Goal: Transaction & Acquisition: Purchase product/service

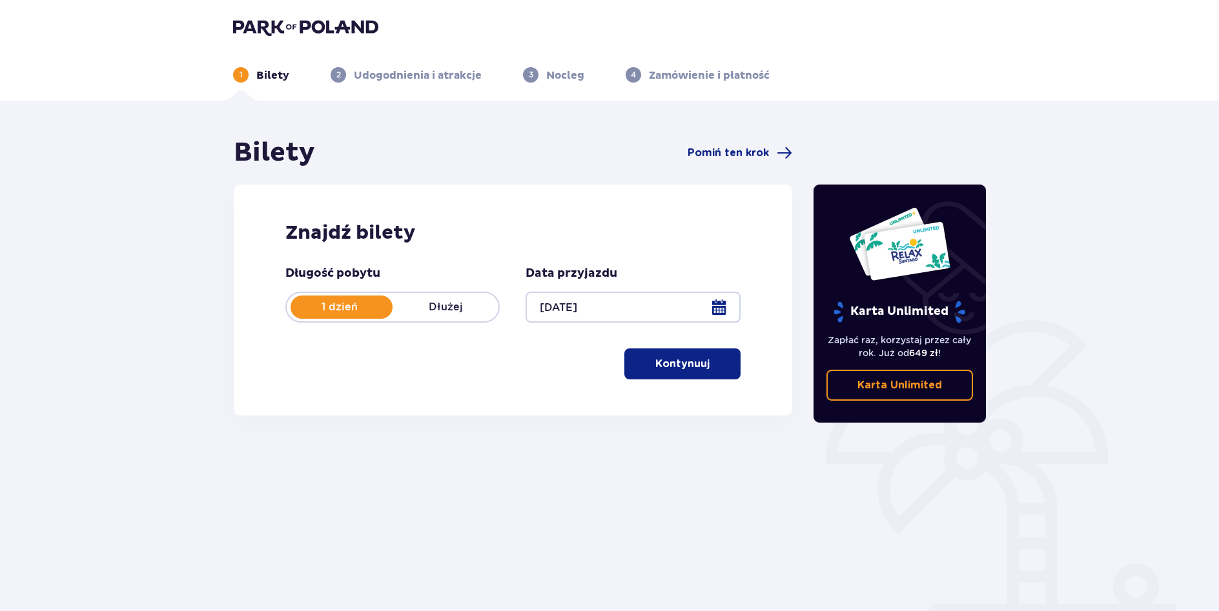
click at [704, 369] on span "button" at bounding box center [711, 363] width 15 height 15
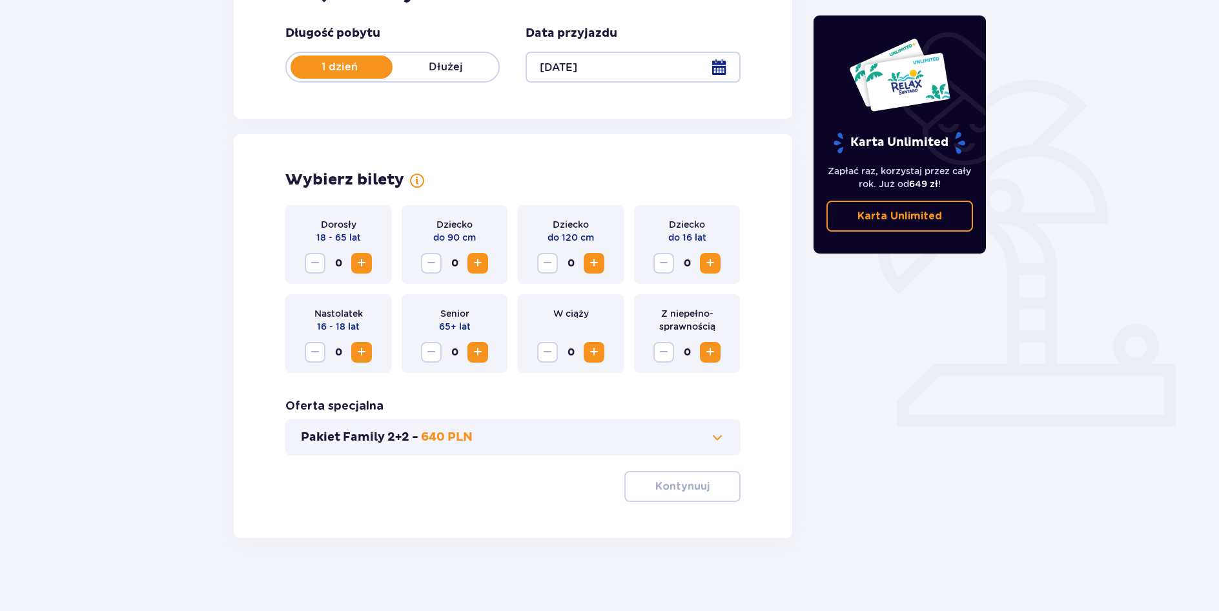
scroll to position [245, 0]
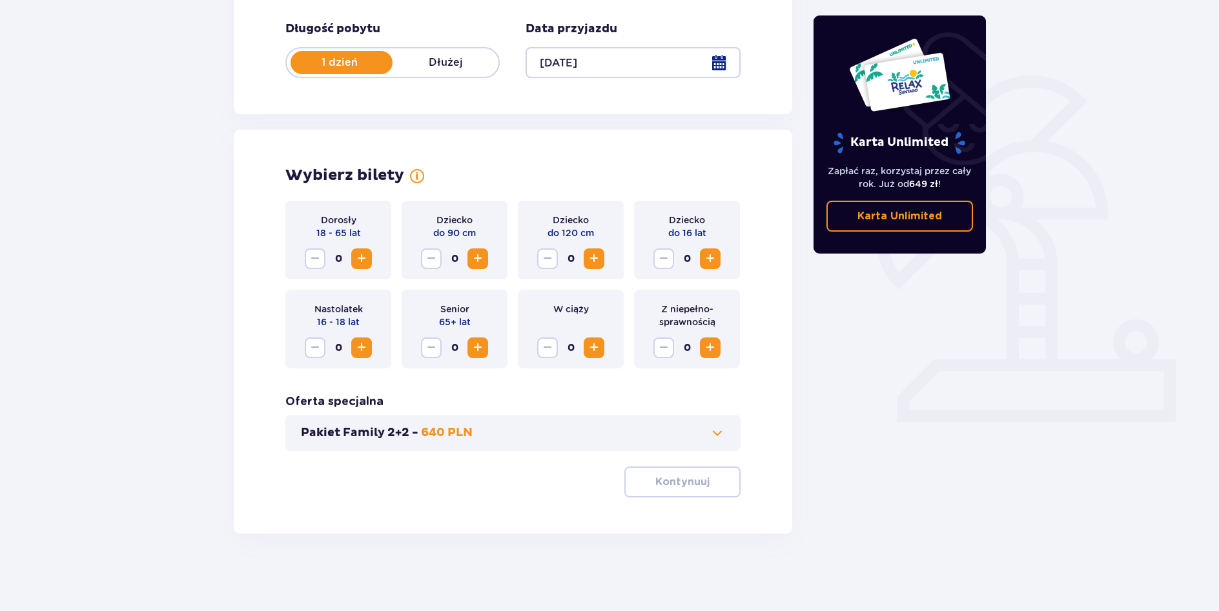
click at [358, 256] on span "Zwiększ" at bounding box center [361, 258] width 15 height 15
click at [359, 347] on span "Zwiększ" at bounding box center [361, 347] width 15 height 15
click at [667, 485] on p "Kontynuuj" at bounding box center [682, 482] width 54 height 14
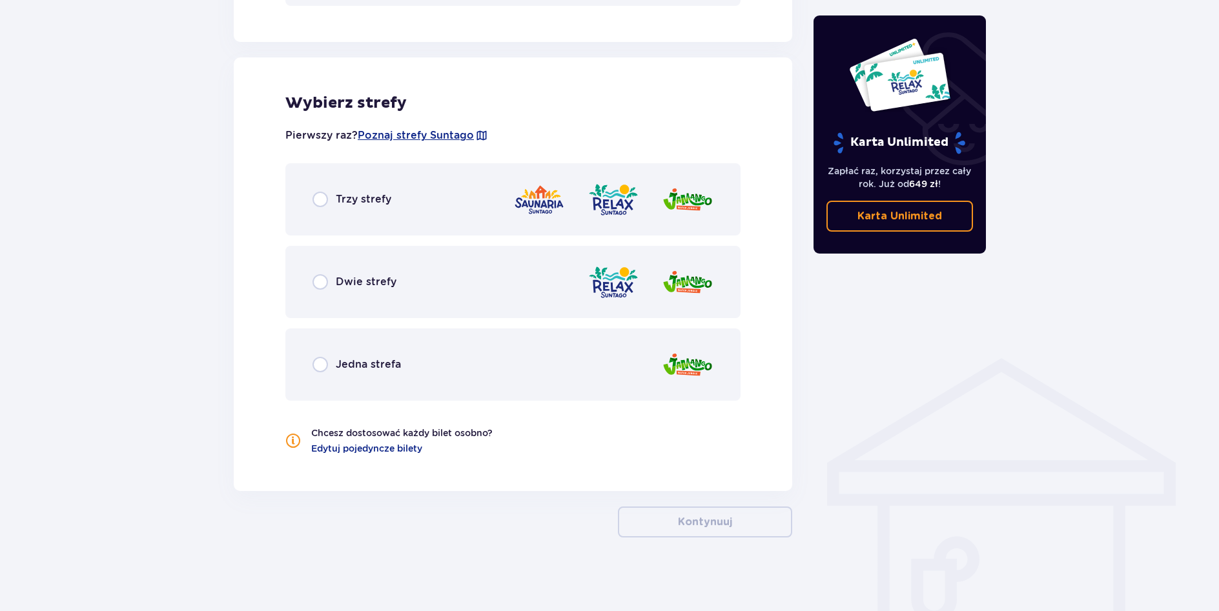
scroll to position [694, 0]
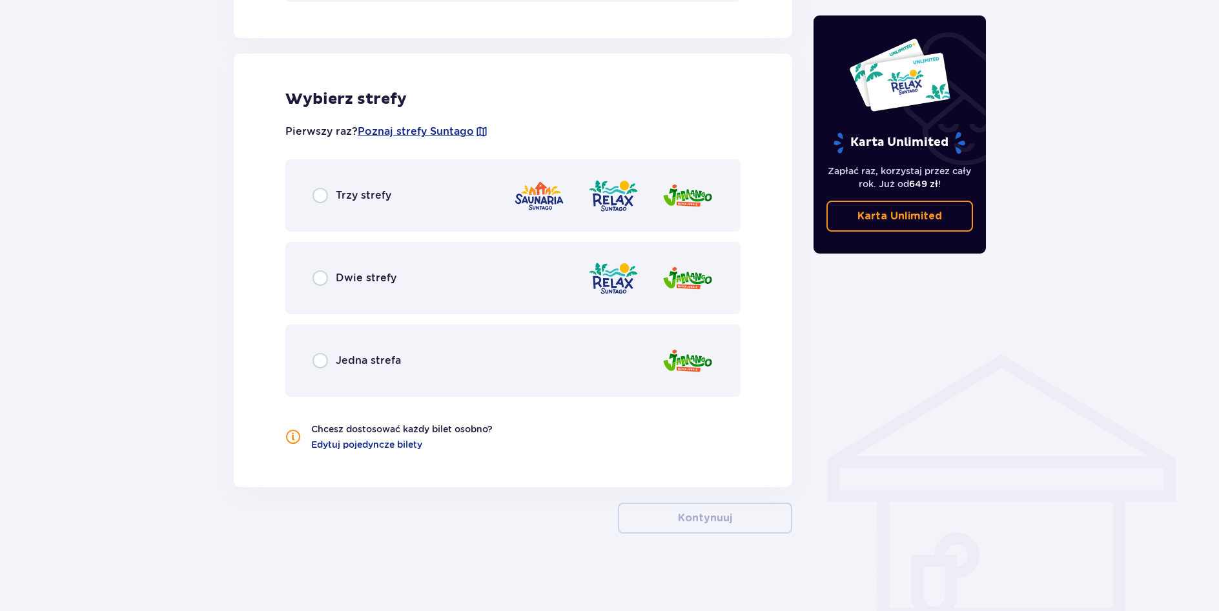
click at [321, 198] on input "radio" at bounding box center [319, 195] width 15 height 15
radio input "true"
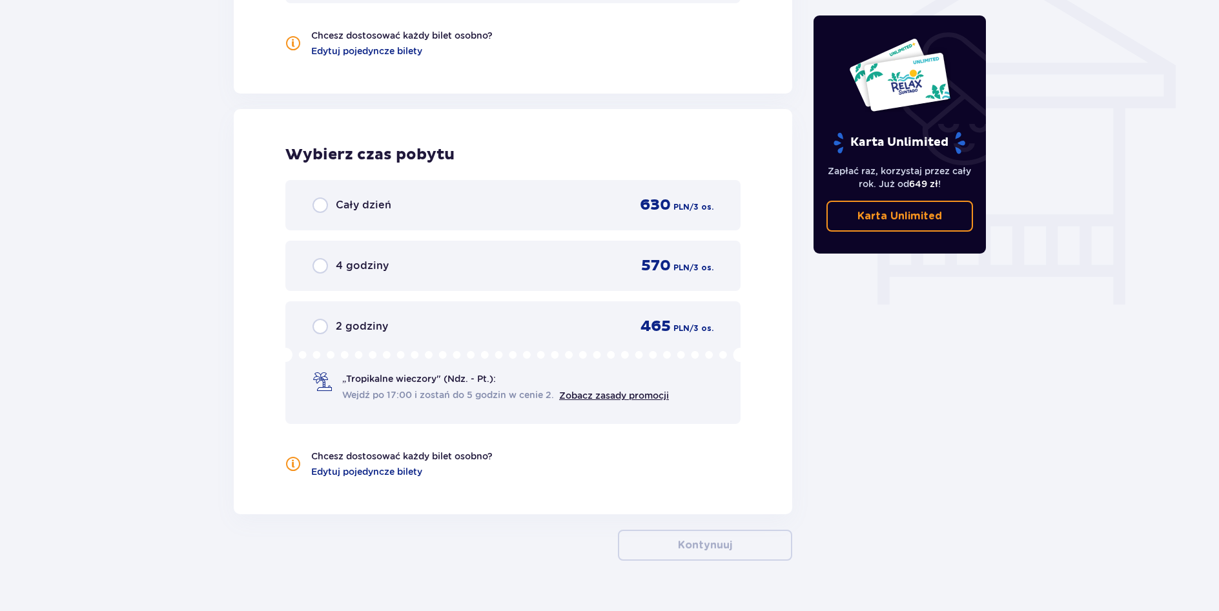
scroll to position [1115, 0]
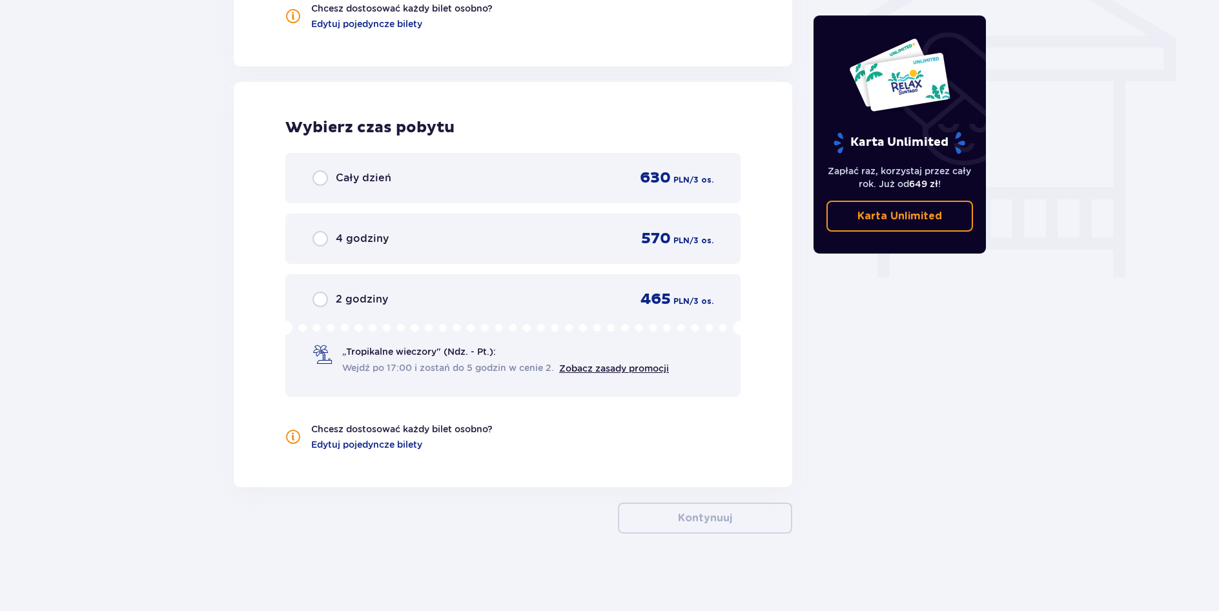
click at [323, 241] on input "radio" at bounding box center [319, 238] width 15 height 15
radio input "true"
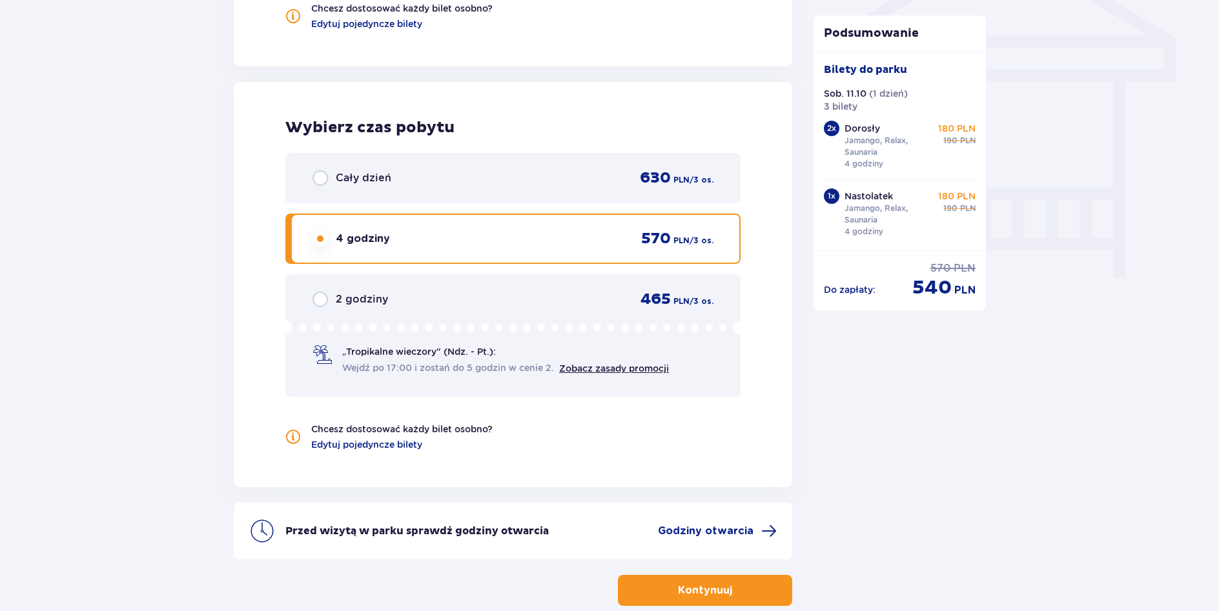
click at [731, 597] on span "button" at bounding box center [734, 590] width 15 height 15
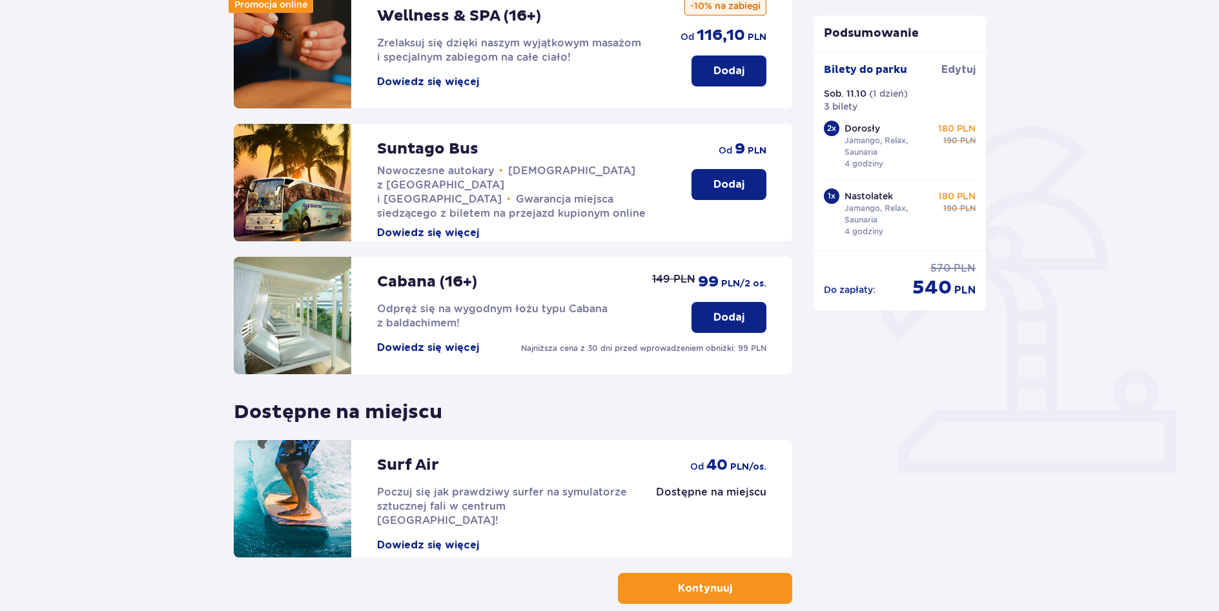
scroll to position [258, 0]
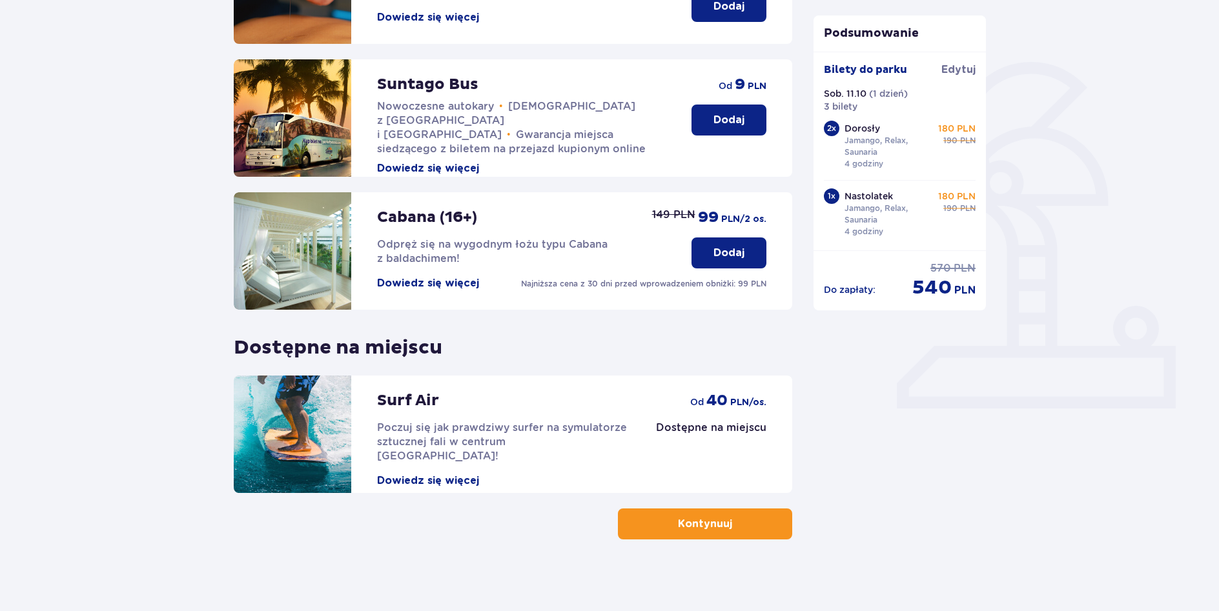
click at [691, 529] on p "Kontynuuj" at bounding box center [705, 524] width 54 height 14
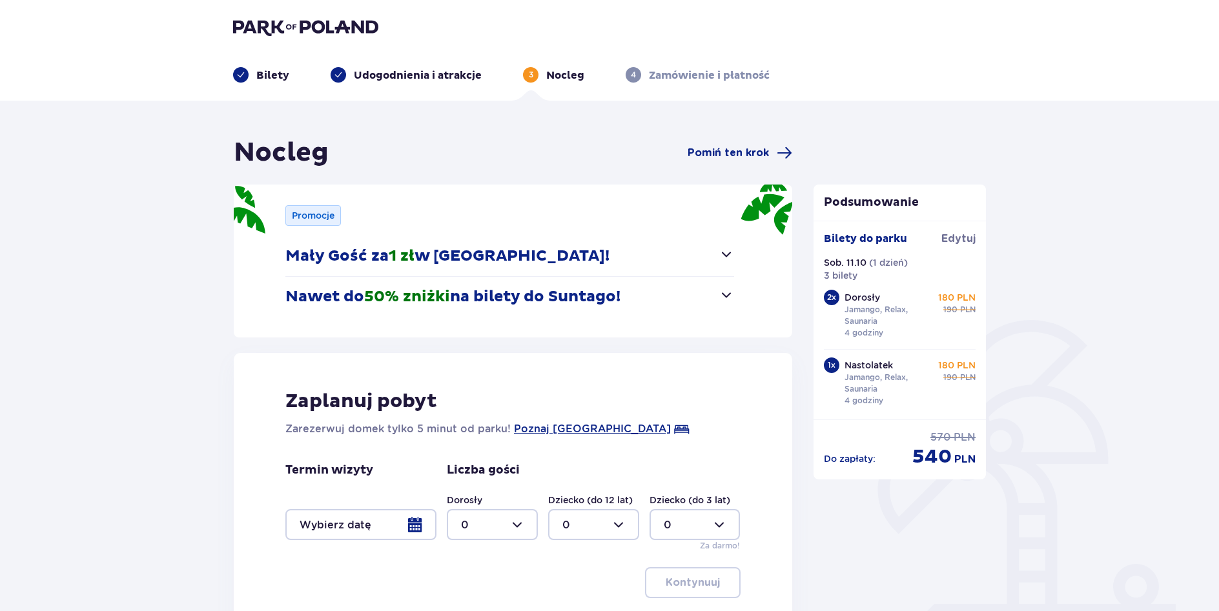
click at [729, 294] on span "button" at bounding box center [726, 294] width 15 height 15
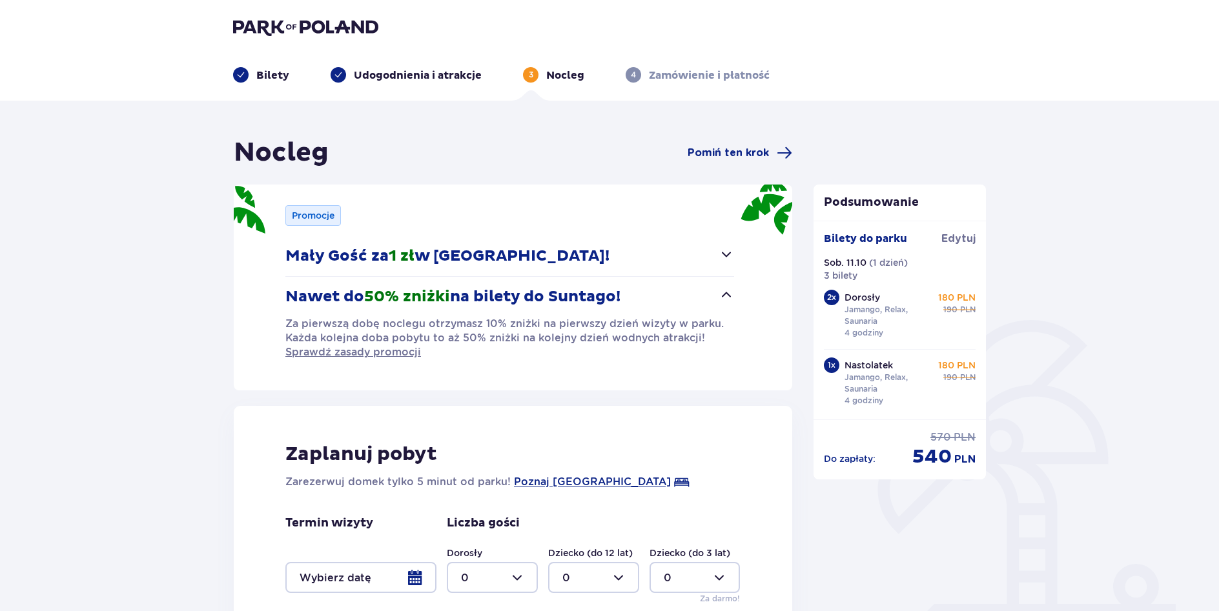
scroll to position [194, 0]
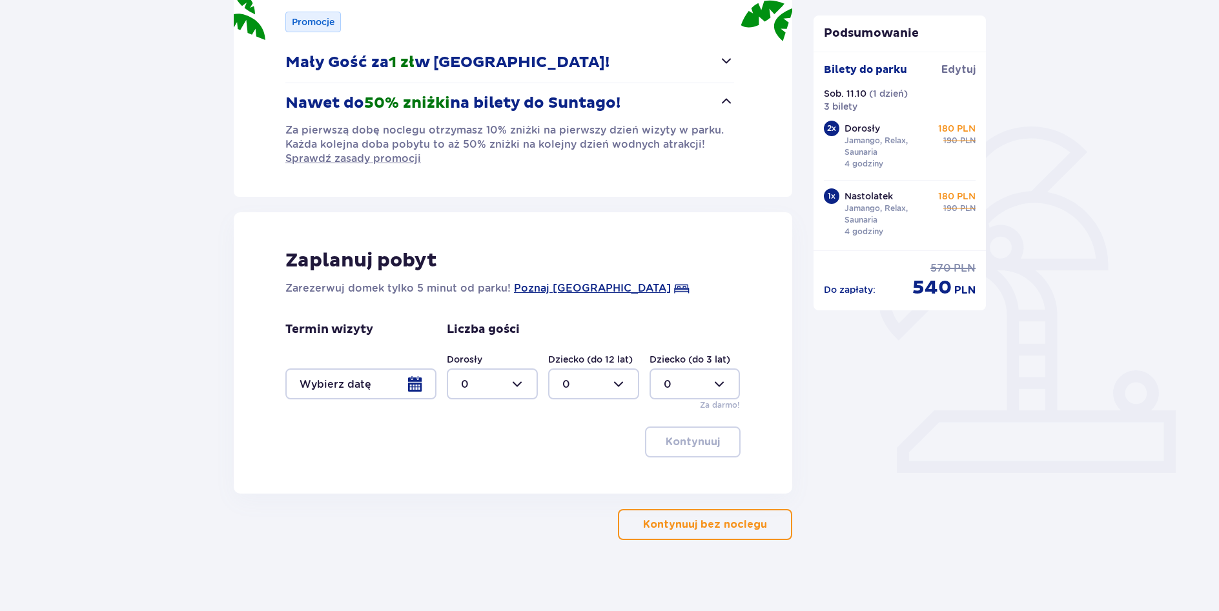
click at [731, 531] on p "Kontynuuj bez noclegu" at bounding box center [705, 525] width 124 height 14
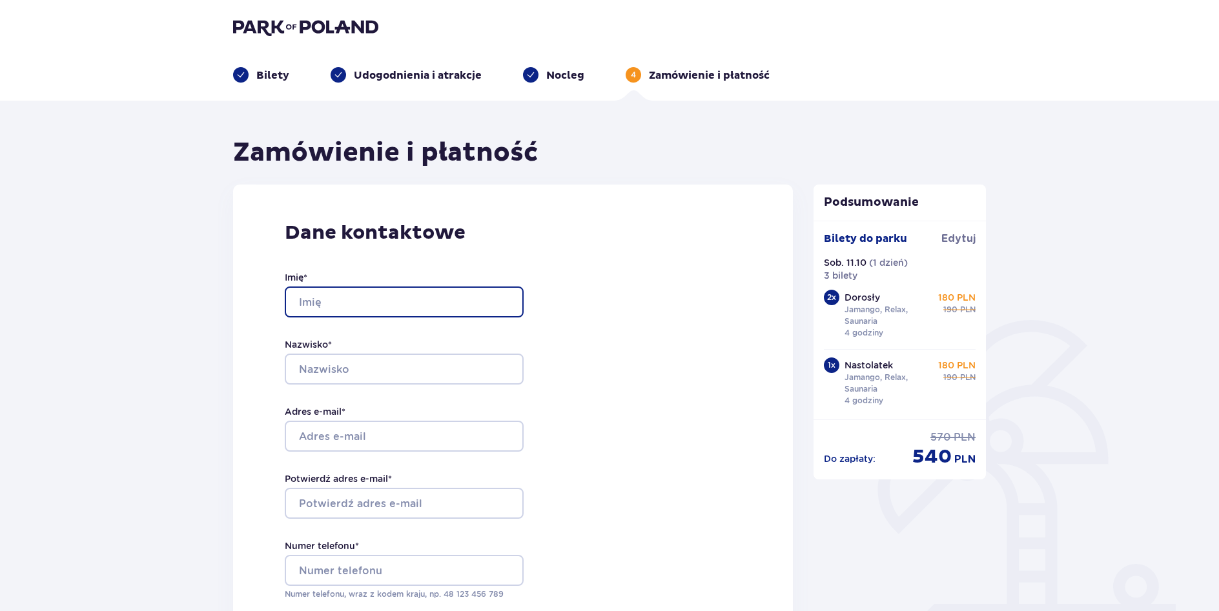
click at [368, 305] on input "Imię *" at bounding box center [404, 302] width 239 height 31
type input "[PERSON_NAME]"
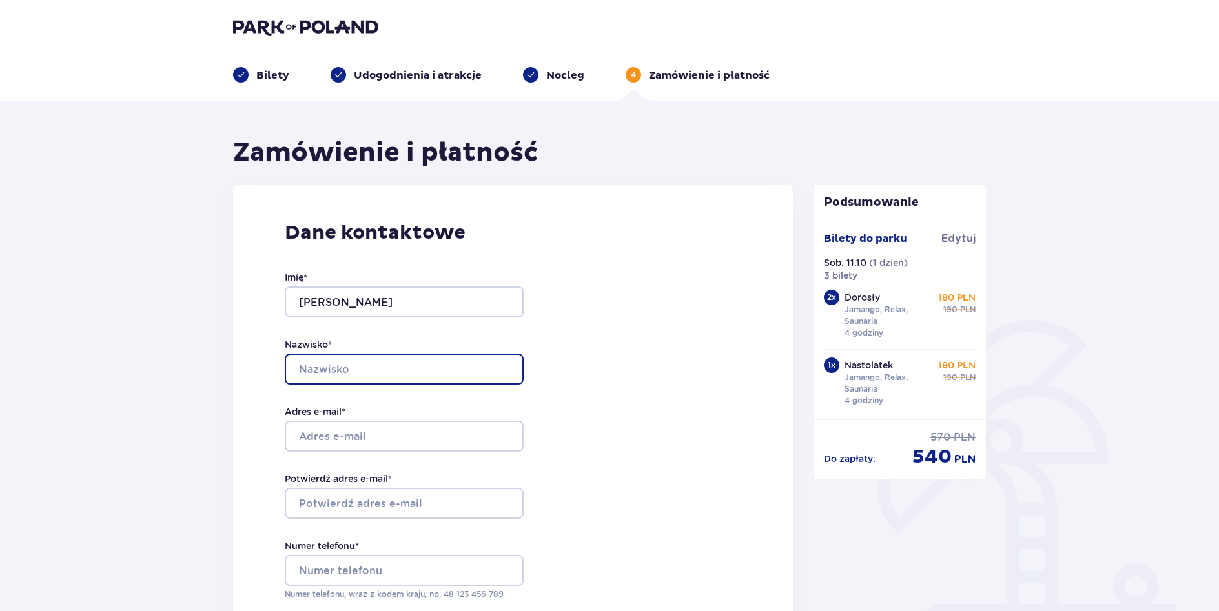
type input "Kroutil"
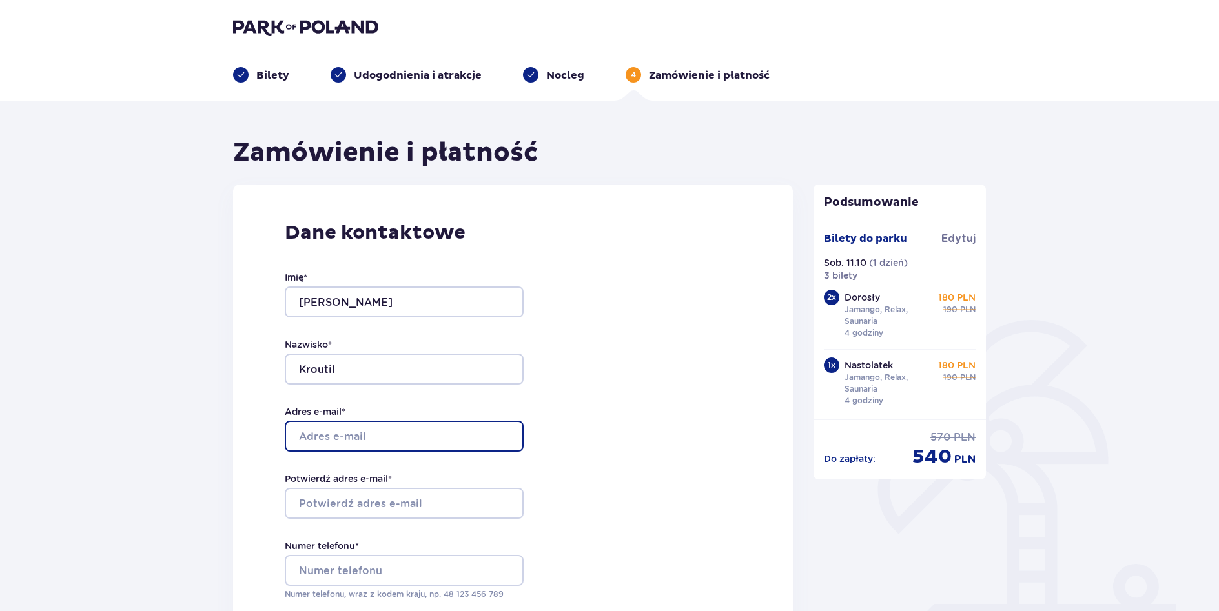
type input "[EMAIL_ADDRESS][DOMAIN_NAME]"
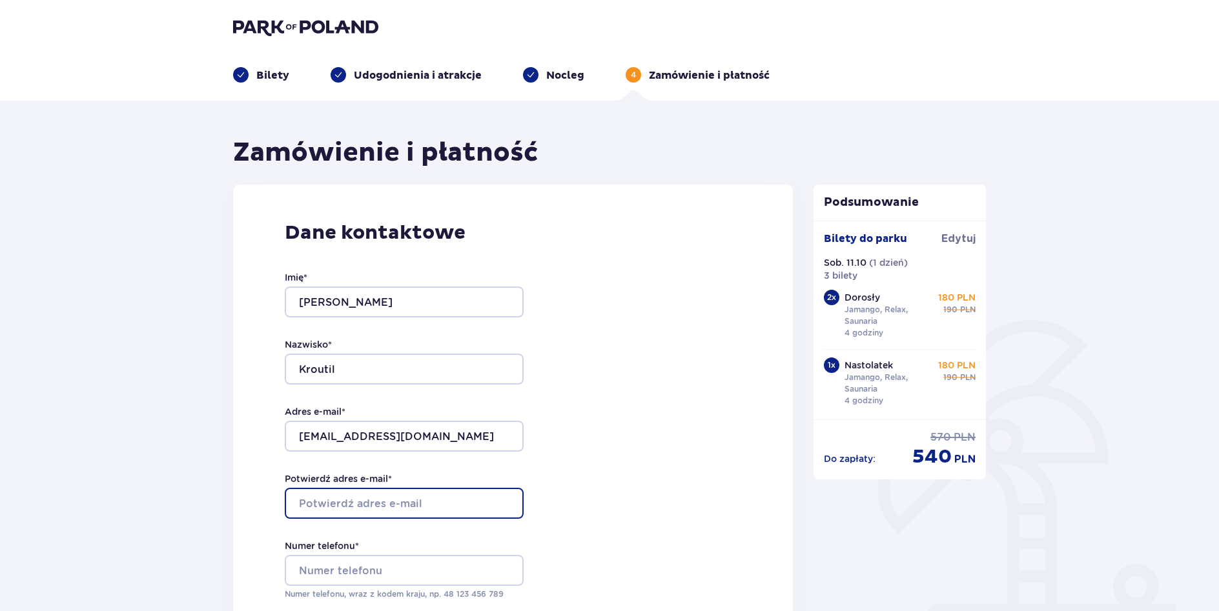
type input "[EMAIL_ADDRESS][DOMAIN_NAME]"
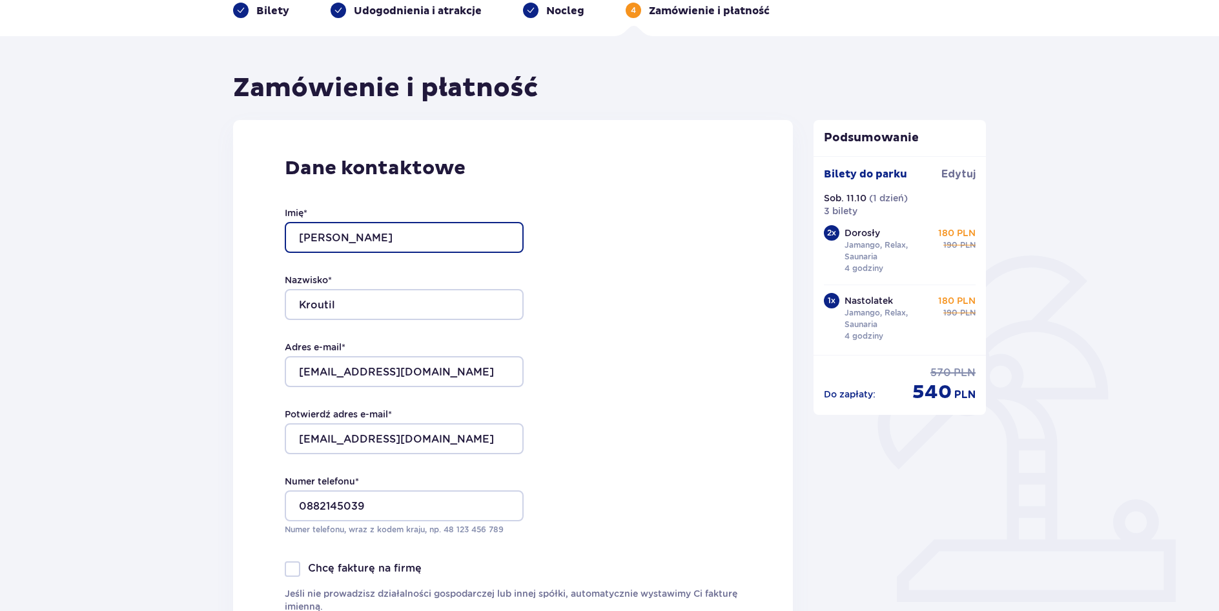
scroll to position [194, 0]
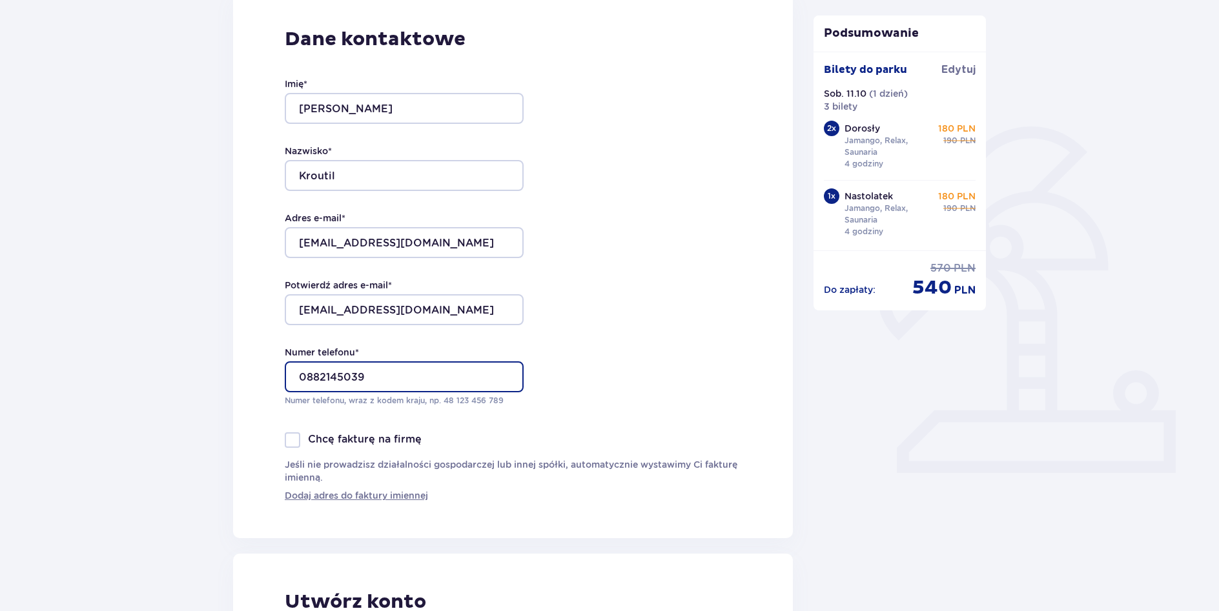
click at [306, 378] on input "0882145039" at bounding box center [404, 377] width 239 height 31
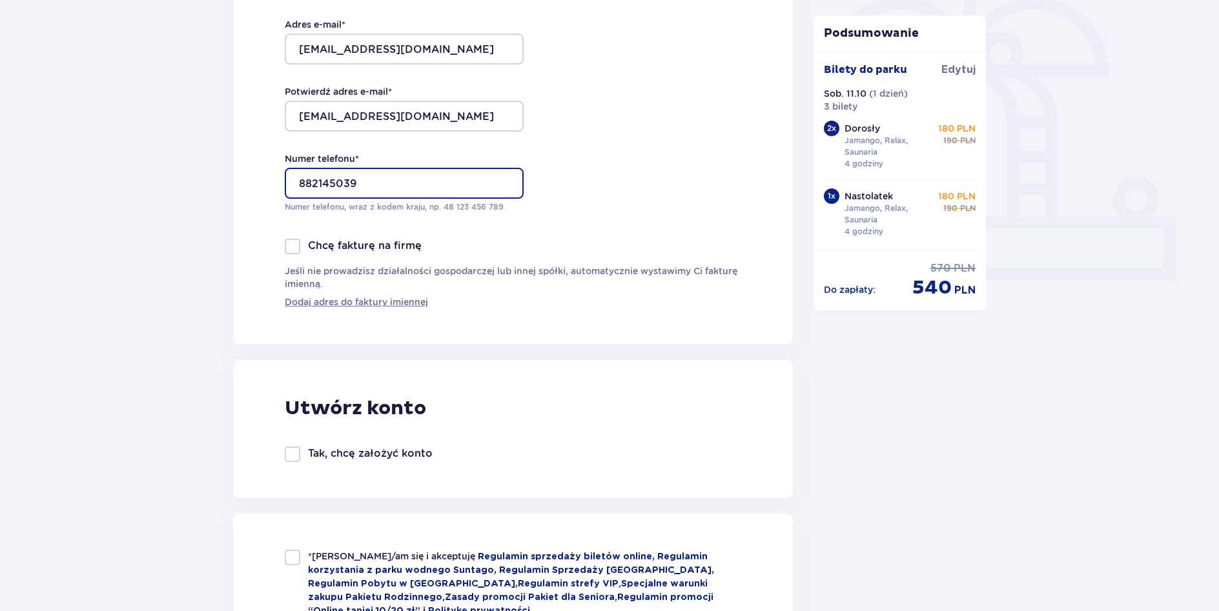
scroll to position [581, 0]
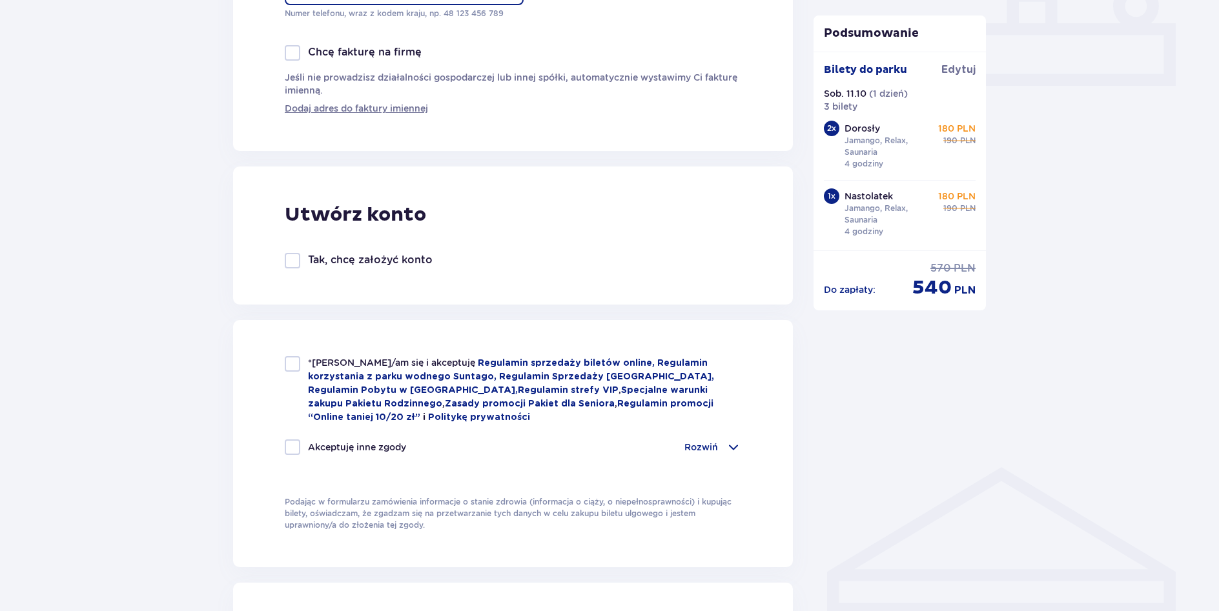
type input "882145039"
click at [294, 363] on div at bounding box center [292, 363] width 15 height 15
checkbox input "true"
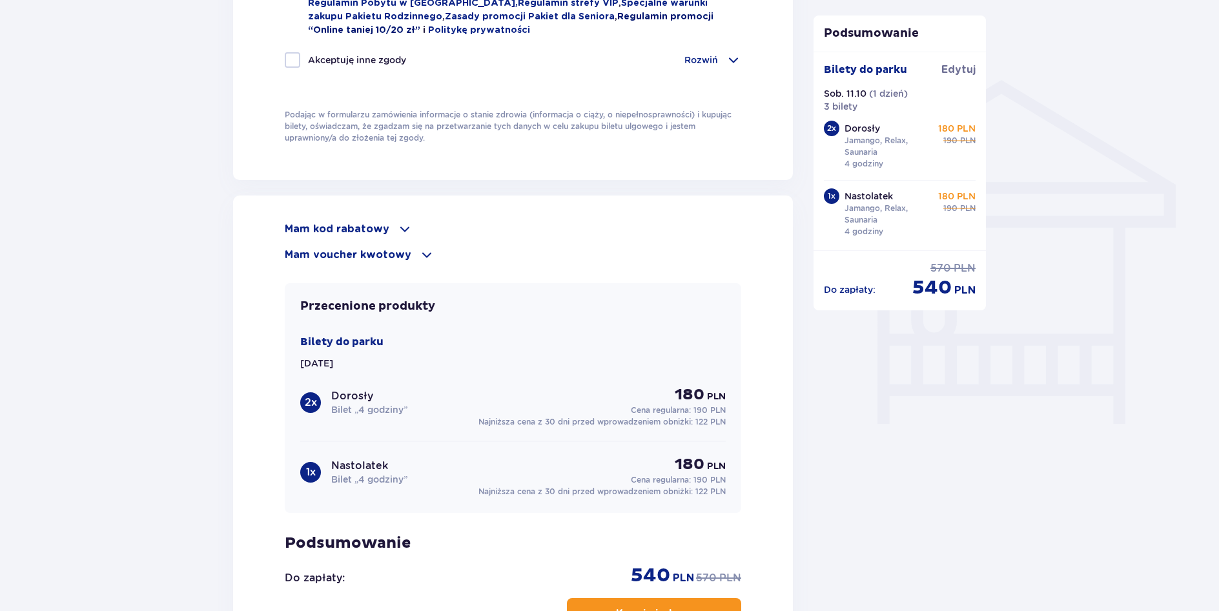
scroll to position [1098, 0]
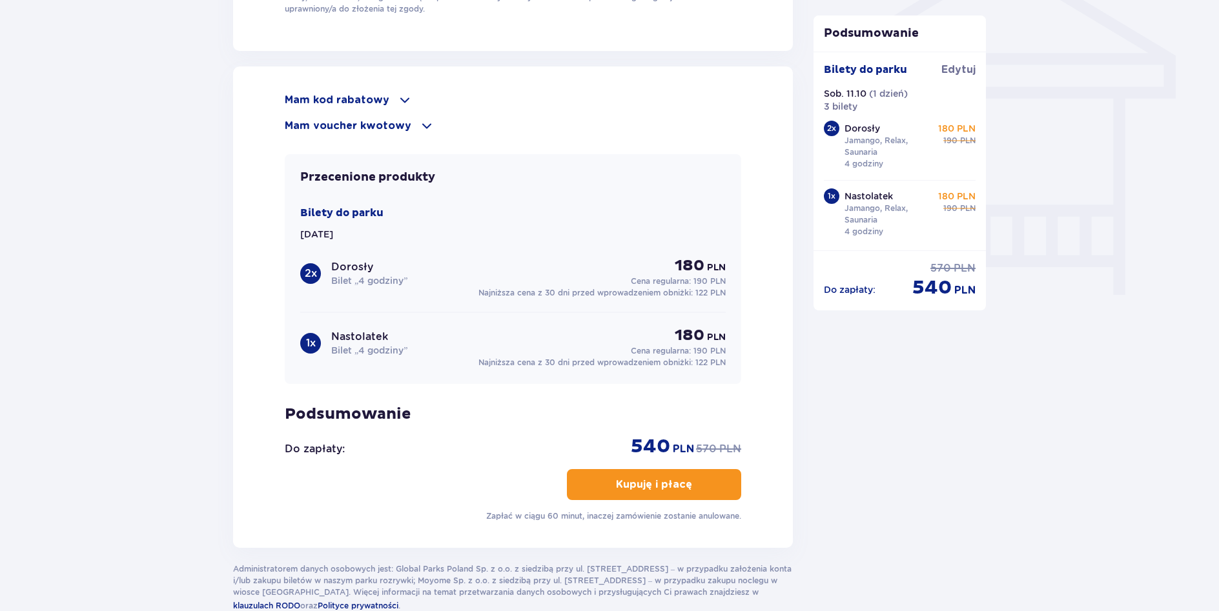
click at [649, 489] on p "Kupuję i płacę" at bounding box center [654, 485] width 76 height 14
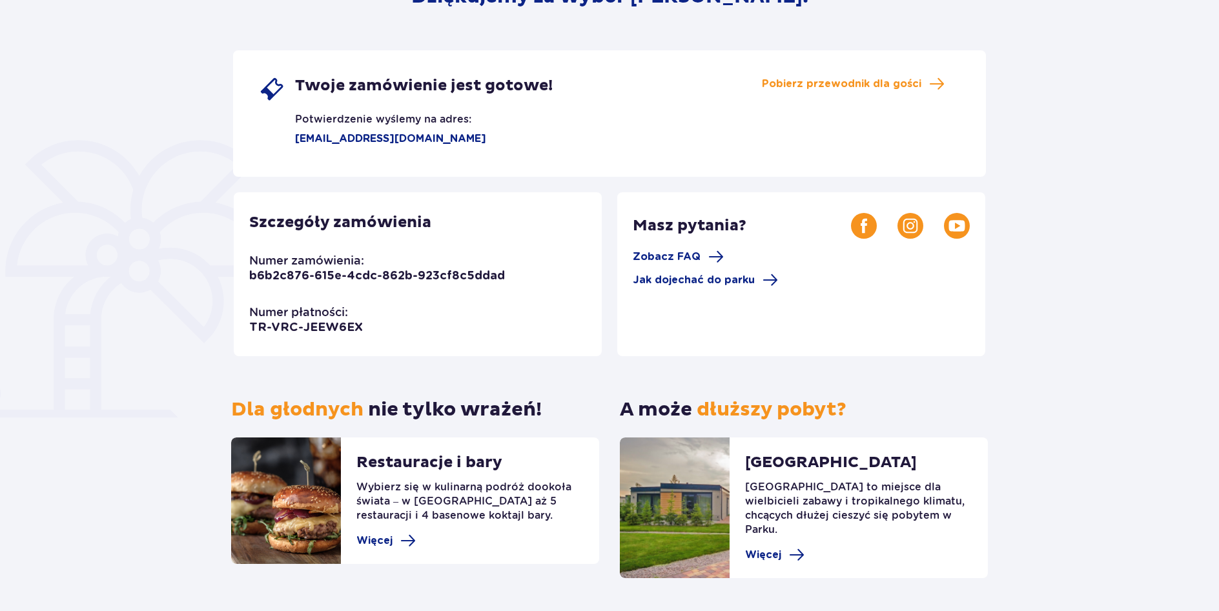
scroll to position [65, 0]
